Goal: Information Seeking & Learning: Learn about a topic

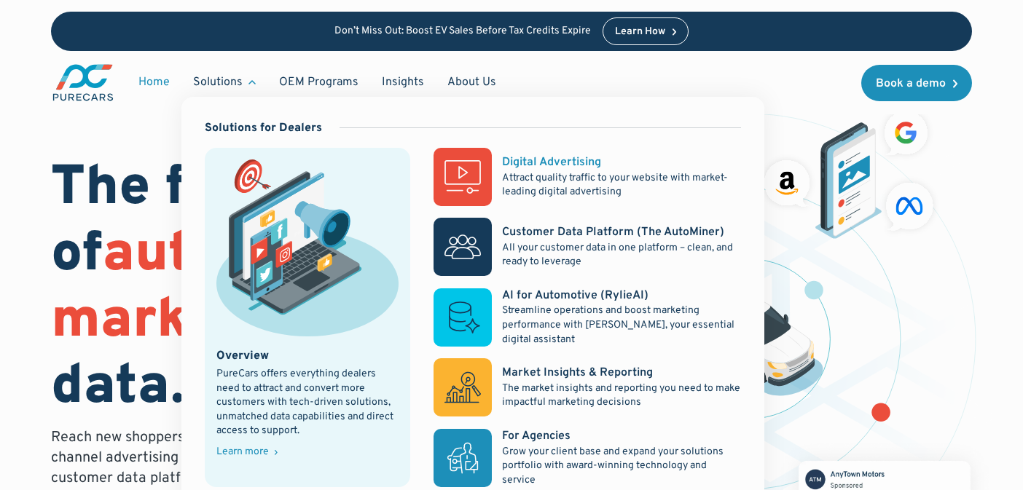
click at [487, 179] on rect at bounding box center [462, 177] width 58 height 58
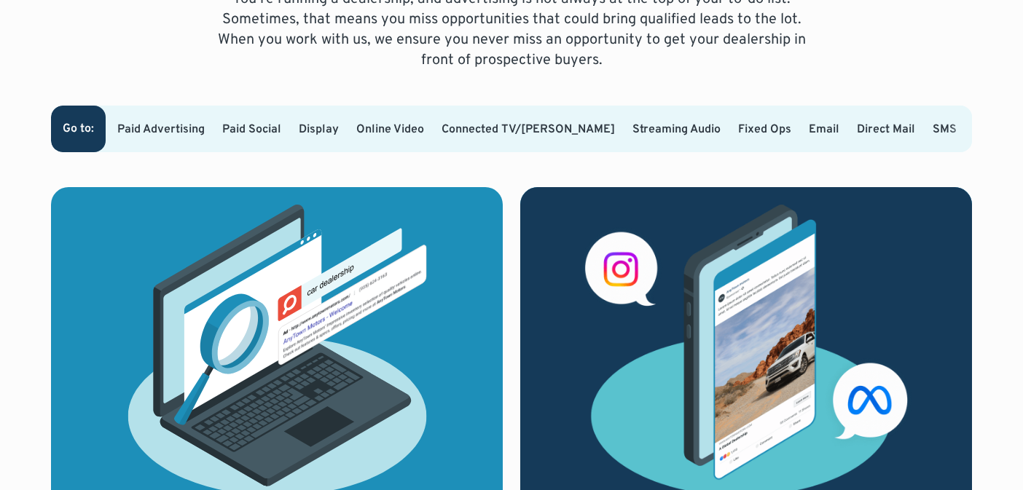
scroll to position [922, 0]
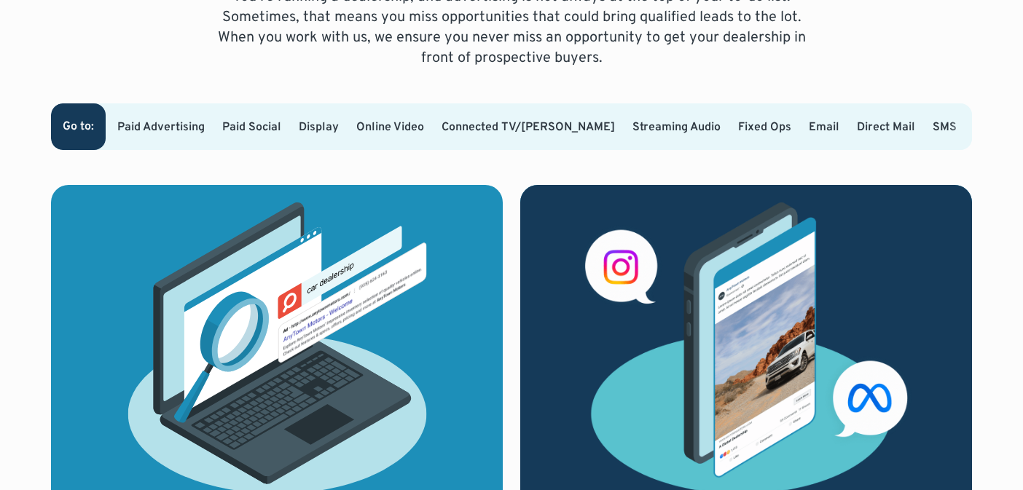
click at [187, 124] on link "Paid Advertising" at bounding box center [160, 127] width 87 height 15
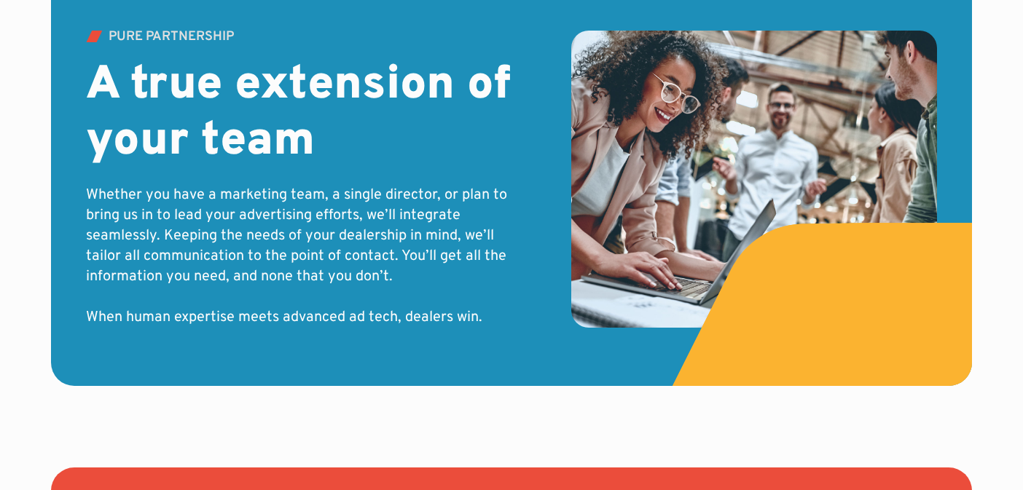
scroll to position [4822, 0]
